Goal: Transaction & Acquisition: Download file/media

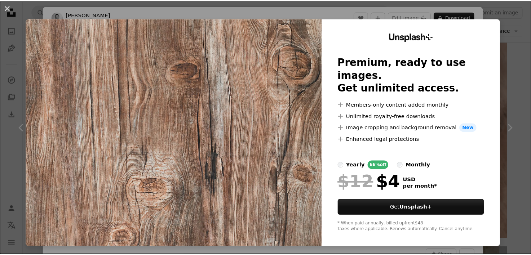
scroll to position [8386, 0]
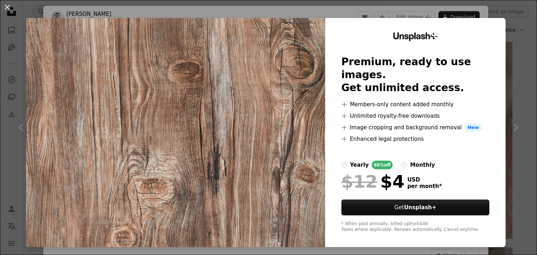
click at [510, 36] on div "An X shape Unsplash+ Premium, ready to use images. Get unlimited access. A plus…" at bounding box center [268, 127] width 537 height 255
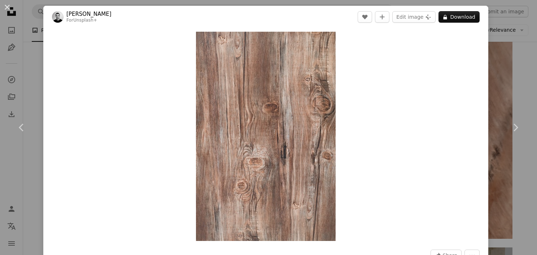
click at [484, 38] on div "An X shape Chevron left Chevron right [PERSON_NAME] For Unsplash+ A heart A plu…" at bounding box center [268, 127] width 537 height 255
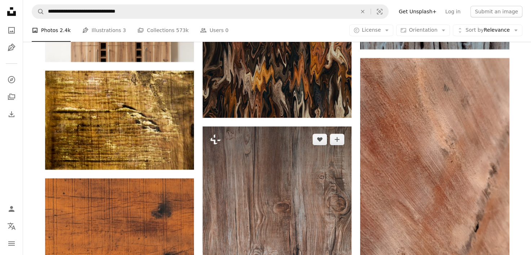
scroll to position [8512, 0]
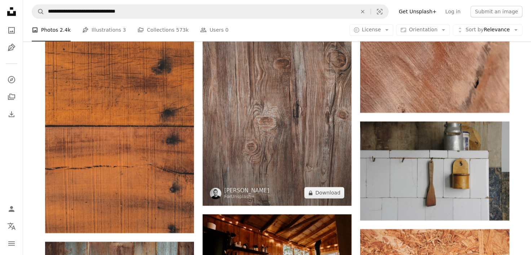
click at [269, 113] on img at bounding box center [277, 94] width 149 height 224
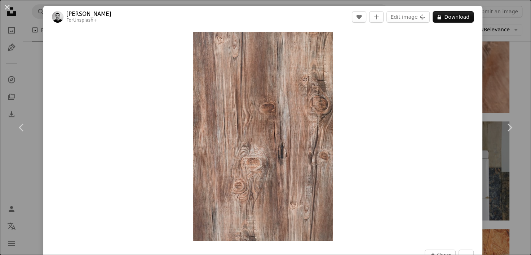
click at [487, 62] on div "An X shape Chevron left Chevron right [PERSON_NAME] For Unsplash+ A heart A plu…" at bounding box center [265, 127] width 531 height 255
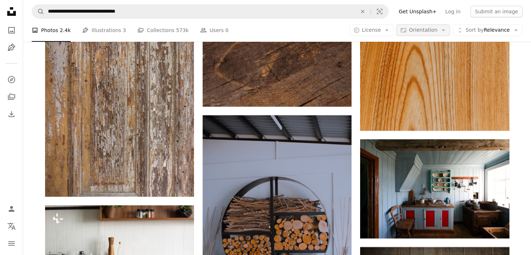
scroll to position [5194, 0]
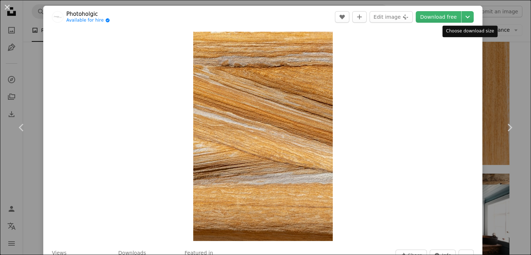
click at [485, 38] on div "An X shape Chevron left Chevron right Photoholgic Available for hire A checkmar…" at bounding box center [265, 127] width 531 height 255
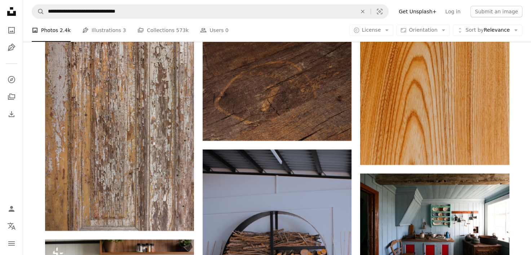
click at [499, 39] on div "A photo Photos 2.4k Pen Tool Illustrations 3 A stack of folders Collections 573…" at bounding box center [277, 30] width 491 height 23
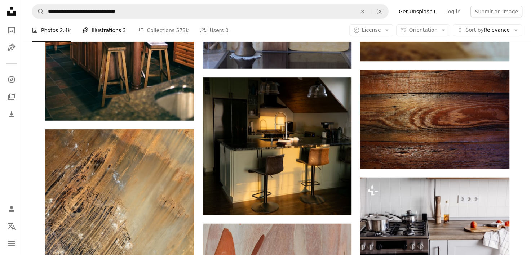
click at [102, 30] on link "Pen Tool Illustrations 3" at bounding box center [104, 30] width 44 height 23
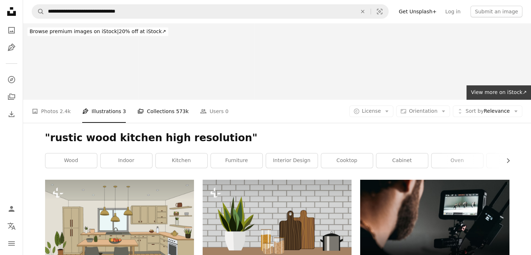
click at [153, 100] on link "A stack of folders Collections 573k" at bounding box center [162, 111] width 51 height 23
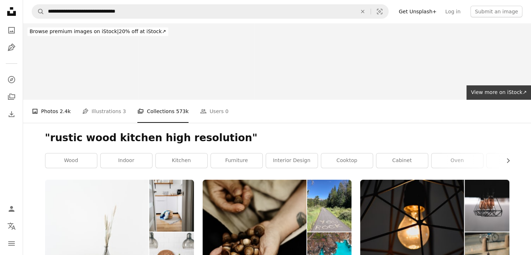
click at [40, 100] on link "A photo Photos 2.4k" at bounding box center [51, 111] width 39 height 23
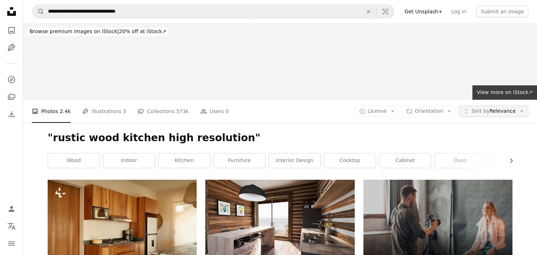
click at [477, 108] on span "Sort by" at bounding box center [480, 111] width 18 height 6
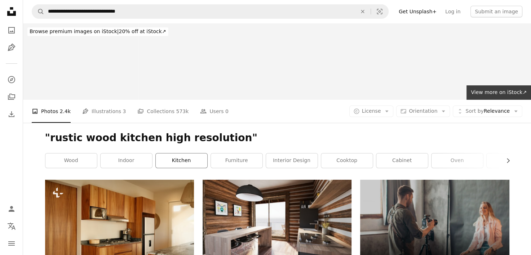
click at [172, 154] on link "kitchen" at bounding box center [182, 161] width 52 height 14
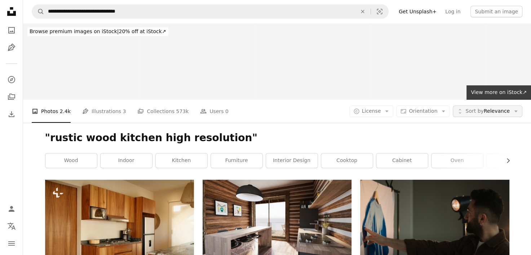
click at [480, 108] on span "Sort by Relevance" at bounding box center [488, 111] width 44 height 7
click at [300, 154] on link "interior design" at bounding box center [292, 161] width 52 height 14
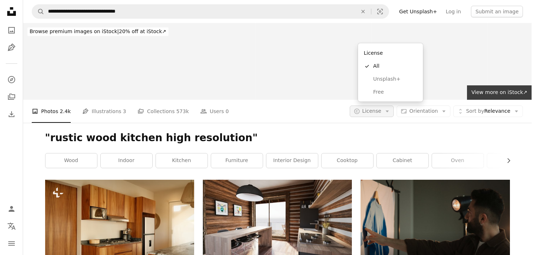
click at [390, 108] on icon "Arrow down" at bounding box center [387, 111] width 6 height 6
click at [387, 91] on span "Free" at bounding box center [395, 92] width 44 height 7
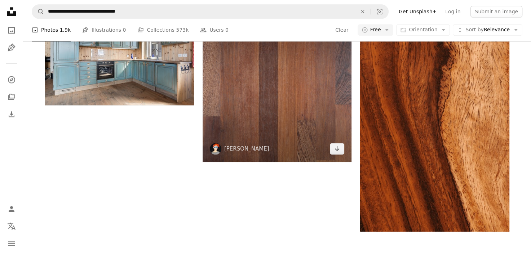
scroll to position [917, 0]
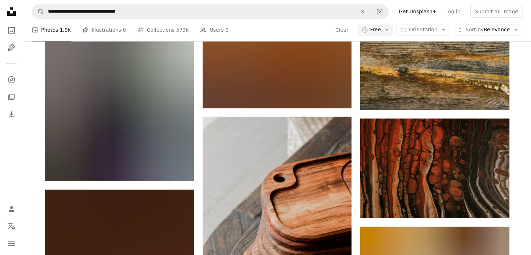
scroll to position [27246, 0]
